Goal: Task Accomplishment & Management: Manage account settings

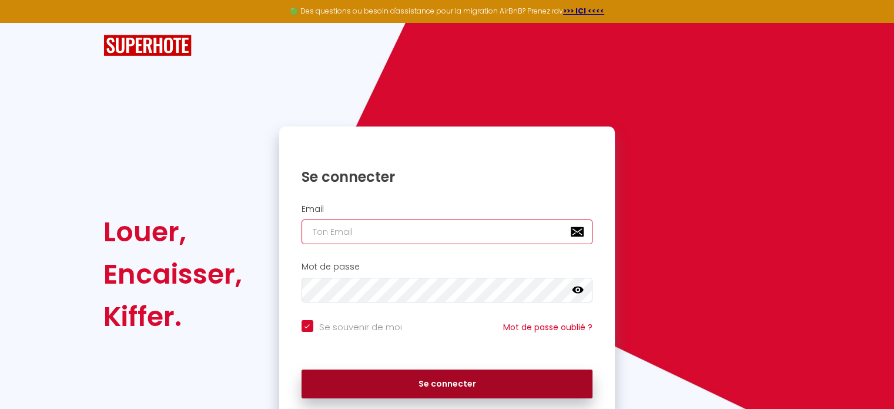
type input "[EMAIL_ADDRESS][DOMAIN_NAME]"
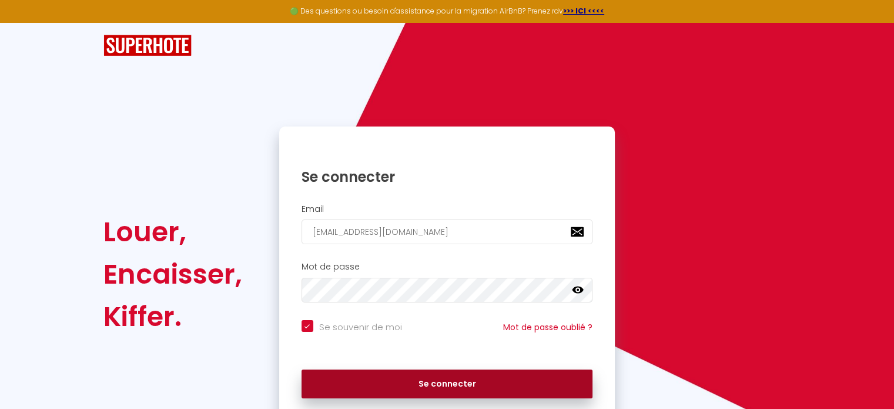
click at [459, 379] on button "Se connecter" at bounding box center [448, 383] width 292 height 29
checkbox input "true"
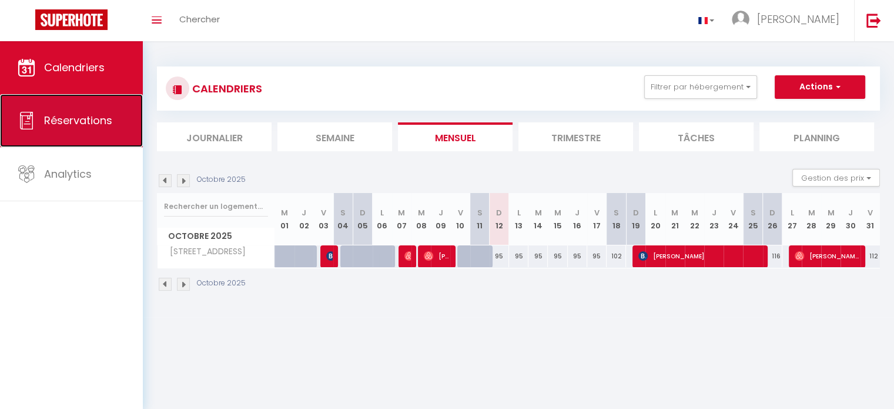
click at [71, 128] on link "Réservations" at bounding box center [71, 120] width 143 height 53
select select "not_cancelled"
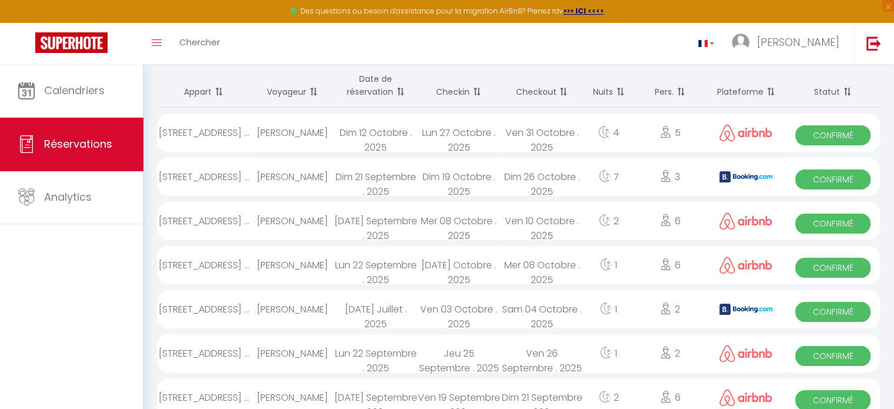
scroll to position [238, 0]
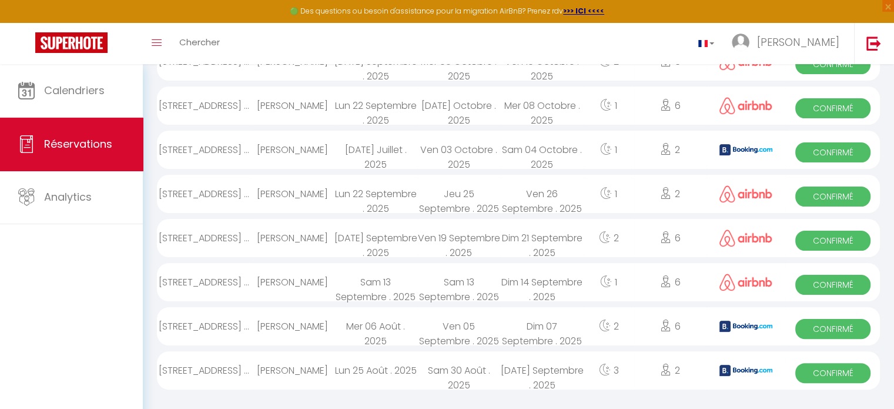
click at [449, 361] on div "Sam 30 Août . 2025" at bounding box center [458, 370] width 83 height 38
select select "OK"
select select "0"
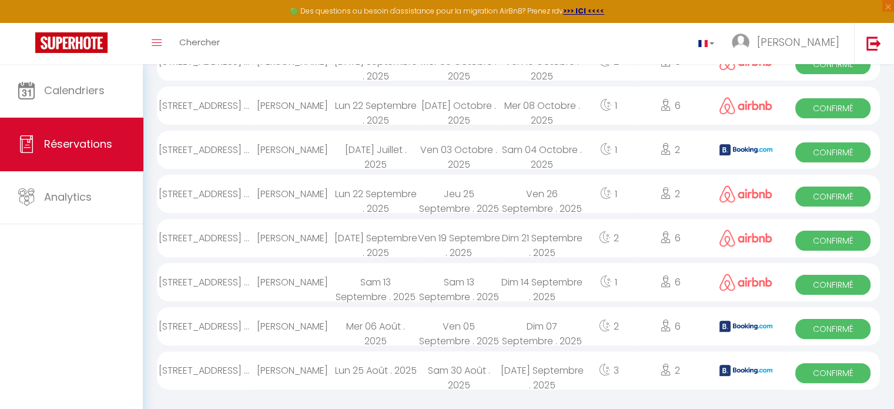
select select "1"
select select
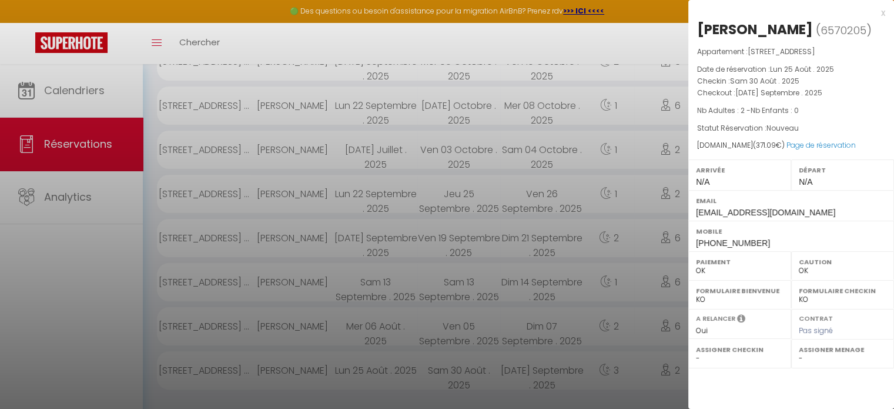
click at [541, 378] on div at bounding box center [447, 204] width 894 height 409
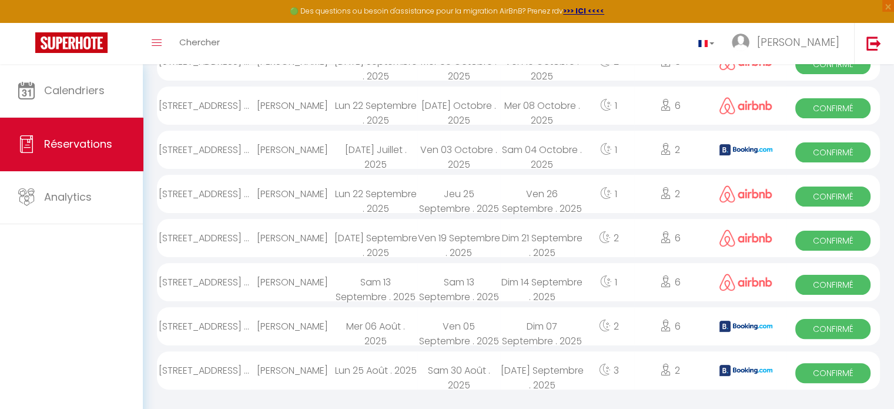
click at [511, 318] on div "Dim 07 Septembre . 2025" at bounding box center [541, 326] width 83 height 38
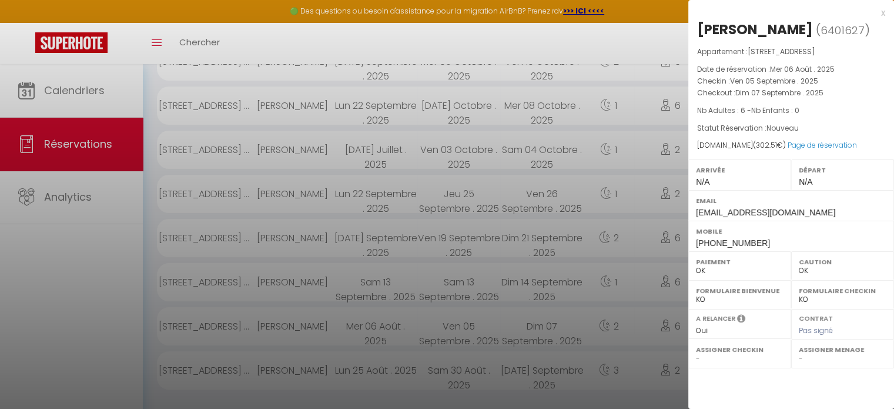
click at [543, 150] on div at bounding box center [447, 204] width 894 height 409
